Goal: Task Accomplishment & Management: Manage account settings

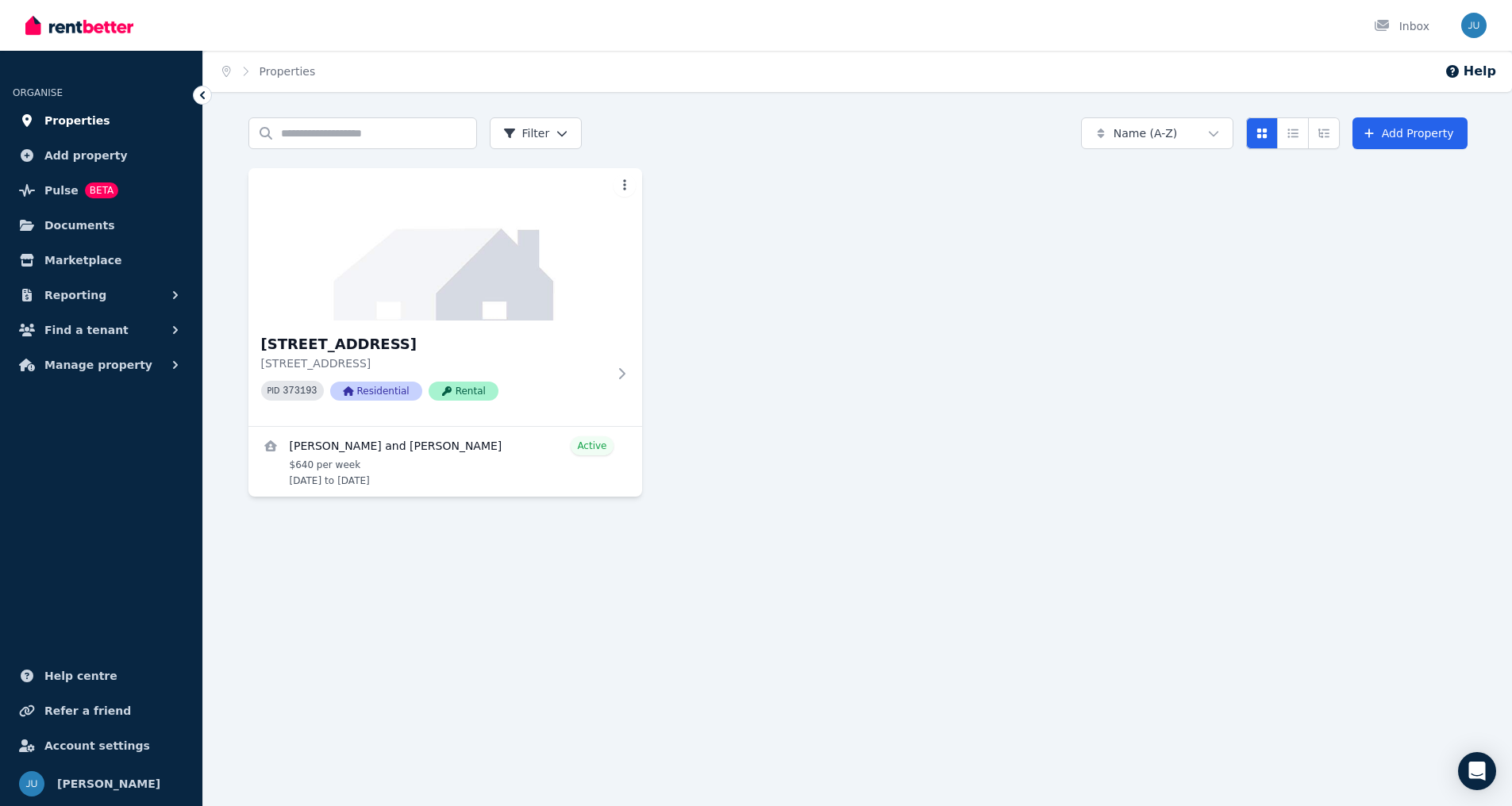
click at [62, 117] on span "Properties" at bounding box center [78, 120] width 66 height 19
click at [64, 116] on span "Properties" at bounding box center [78, 120] width 66 height 19
click at [78, 153] on span "Add property" at bounding box center [86, 155] width 84 height 19
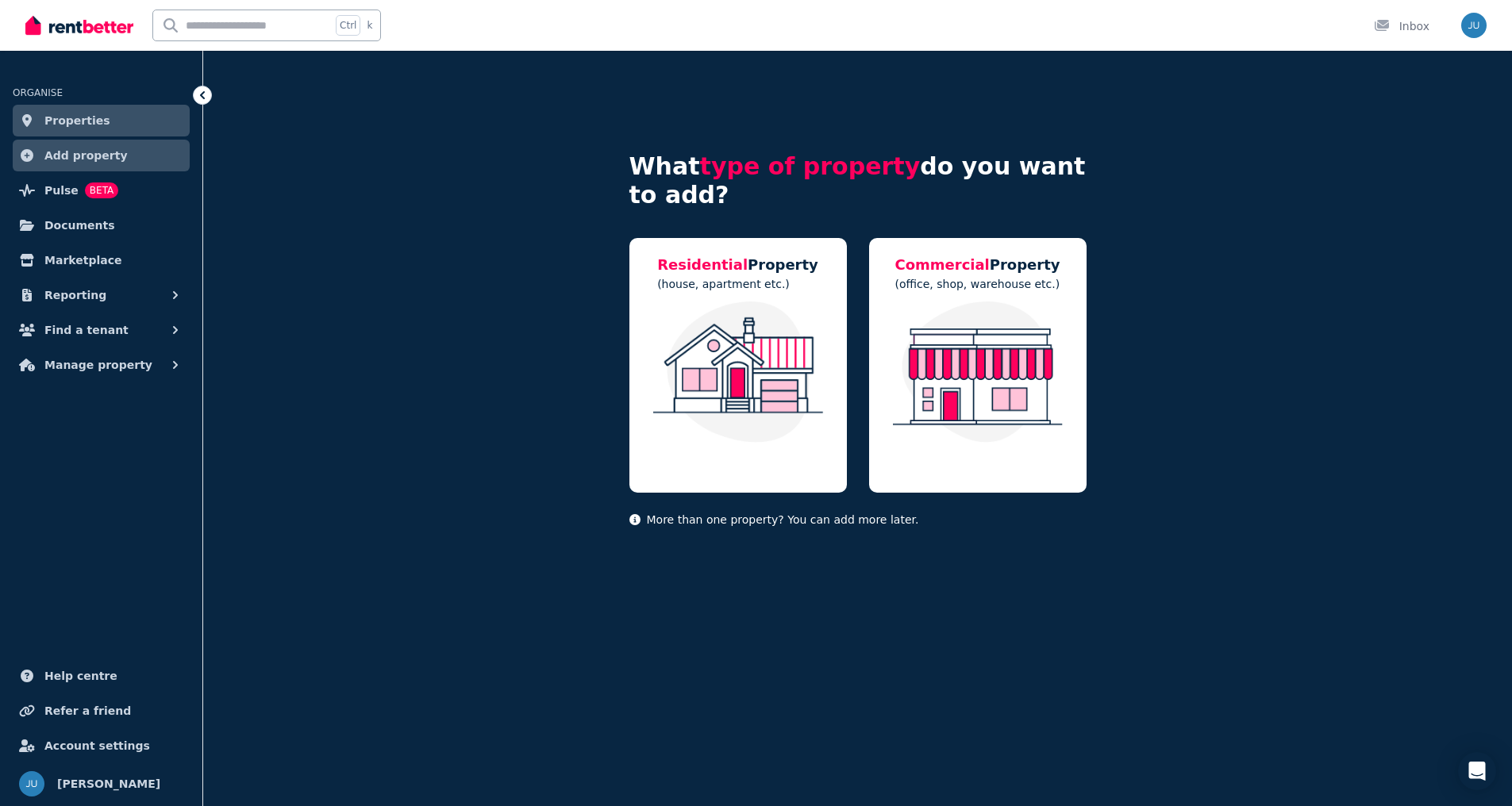
click at [101, 114] on link "Properties" at bounding box center [101, 121] width 177 height 31
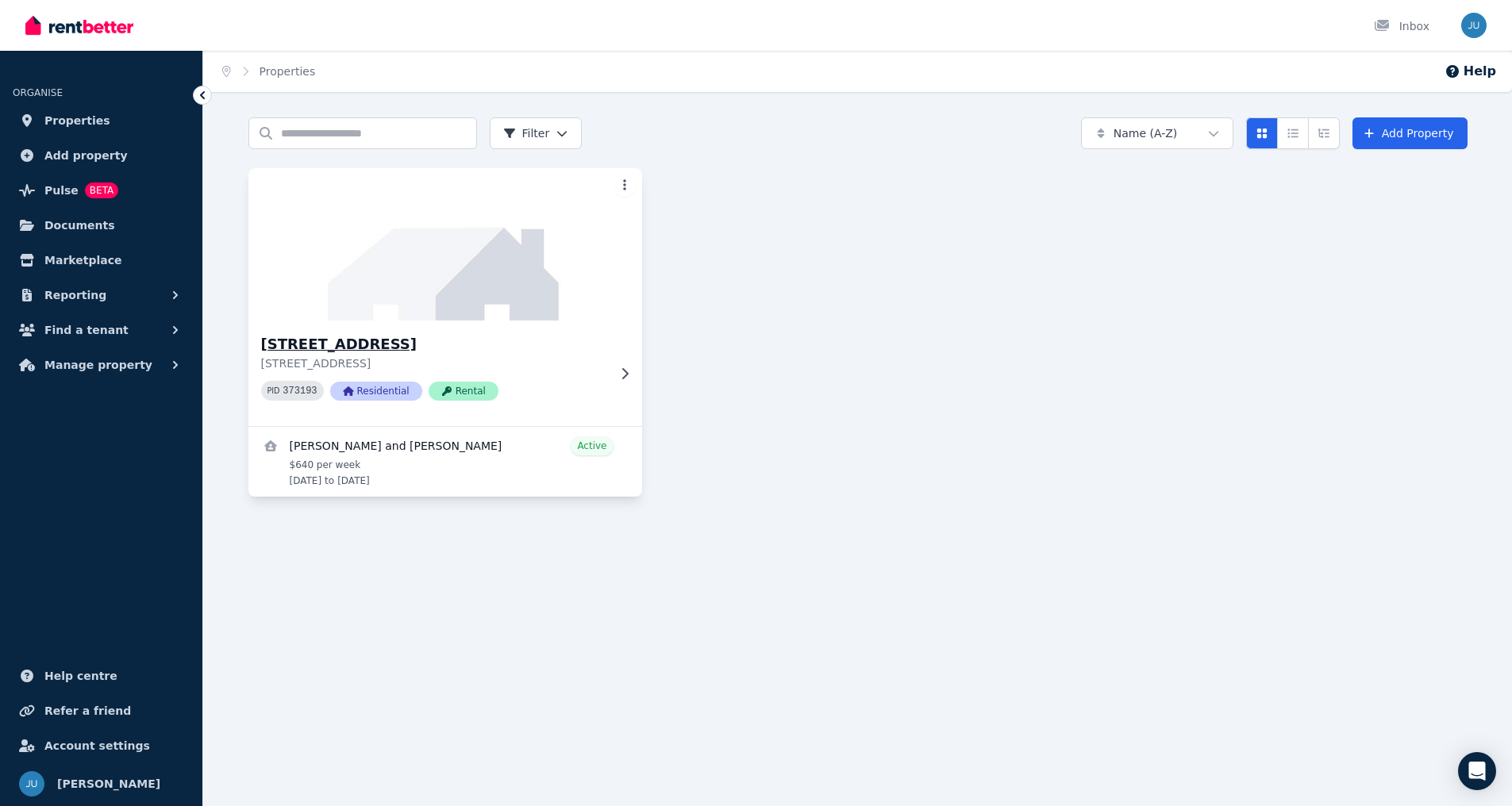
click at [414, 301] on img at bounding box center [445, 245] width 414 height 160
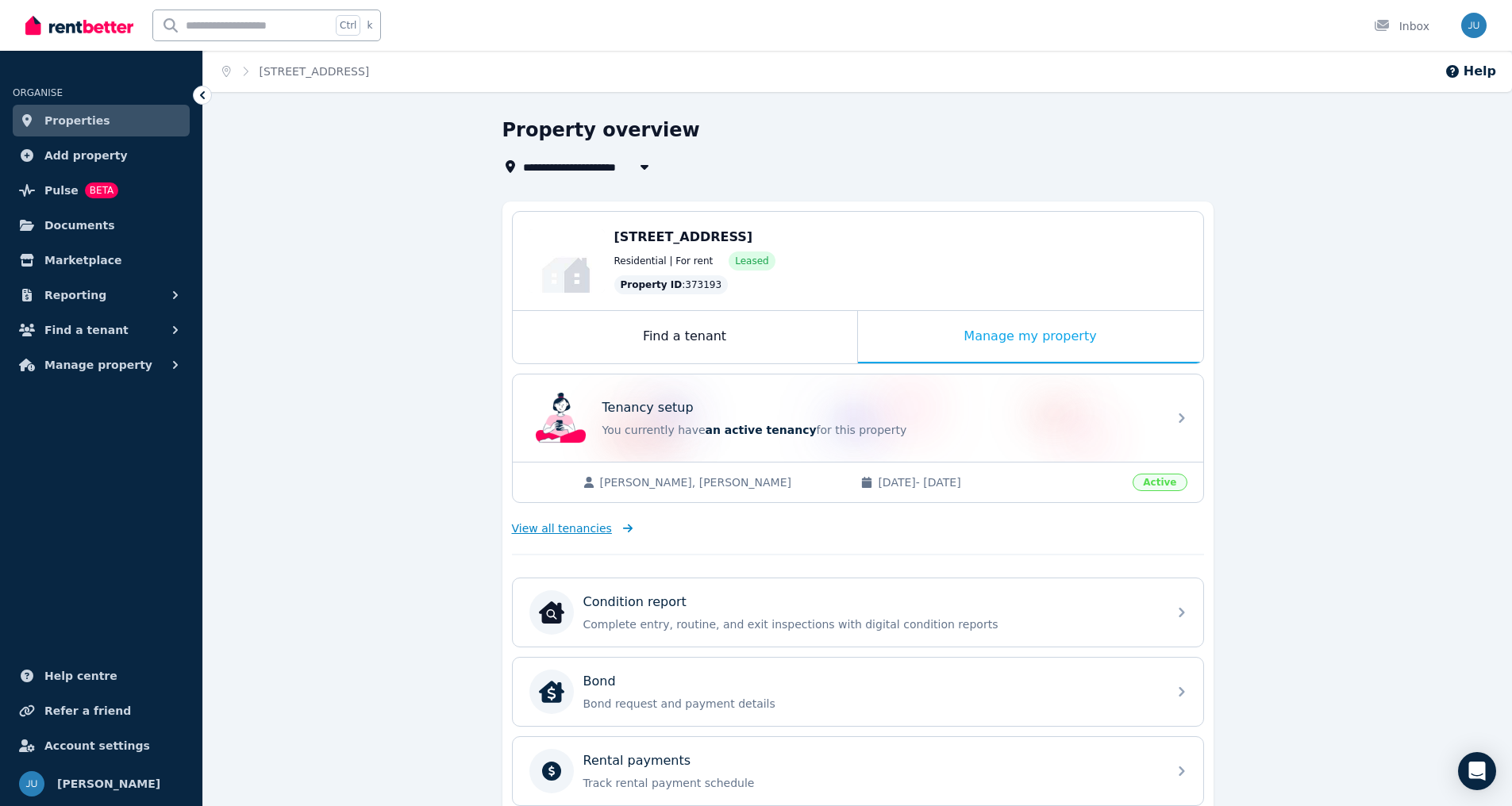
click at [590, 525] on span "View all tenancies" at bounding box center [562, 528] width 100 height 16
